Goal: Task Accomplishment & Management: Manage account settings

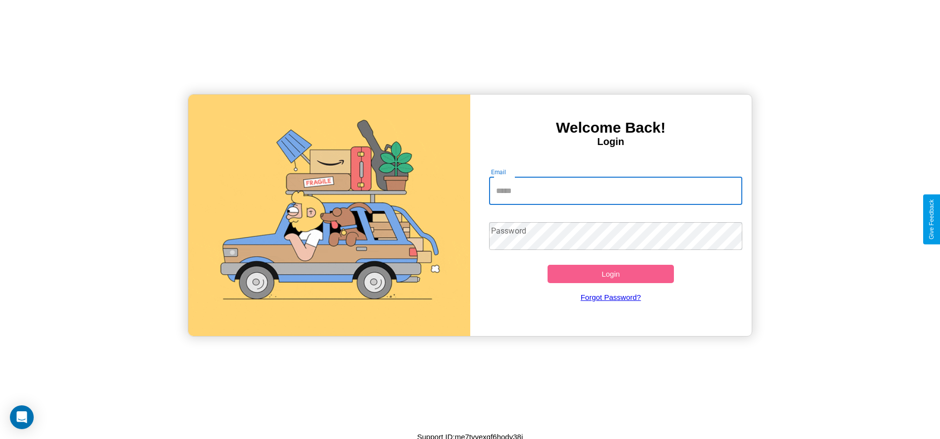
click at [615, 191] on input "Email" at bounding box center [615, 191] width 253 height 28
type input "**********"
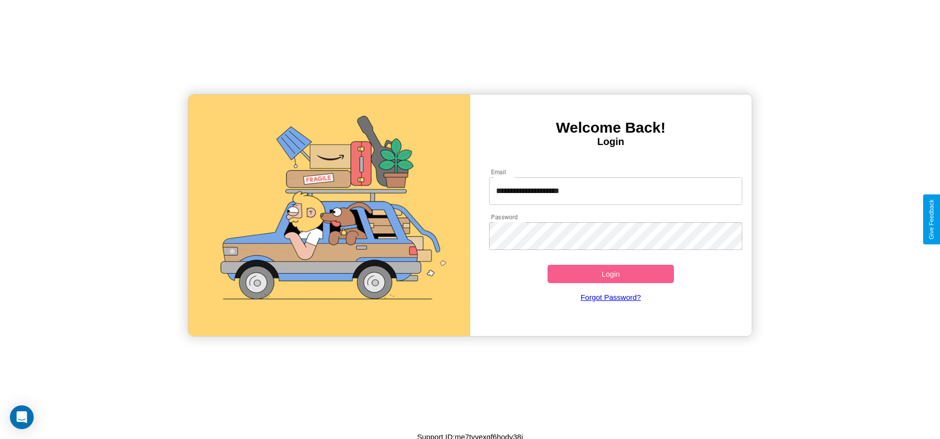
click at [610, 274] on button "Login" at bounding box center [610, 274] width 127 height 18
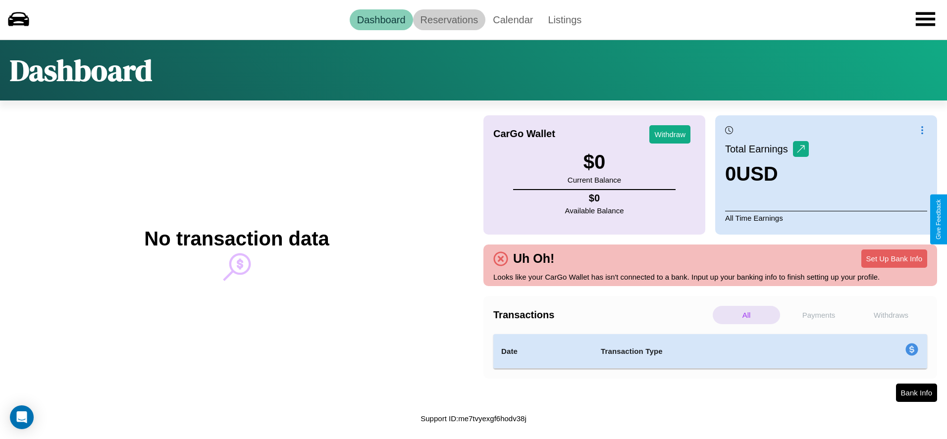
click at [449, 19] on link "Reservations" at bounding box center [449, 19] width 73 height 21
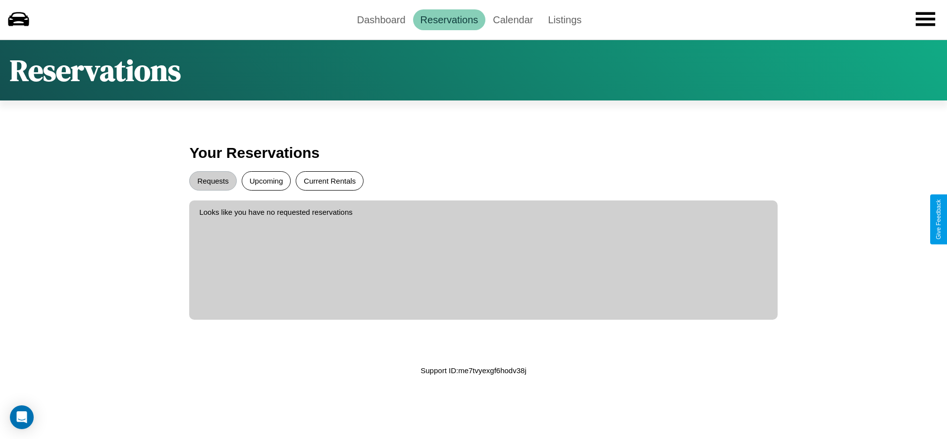
click at [329, 181] on button "Current Rentals" at bounding box center [330, 180] width 68 height 19
click at [213, 181] on button "Requests" at bounding box center [212, 180] width 47 height 19
